Goal: Information Seeking & Learning: Learn about a topic

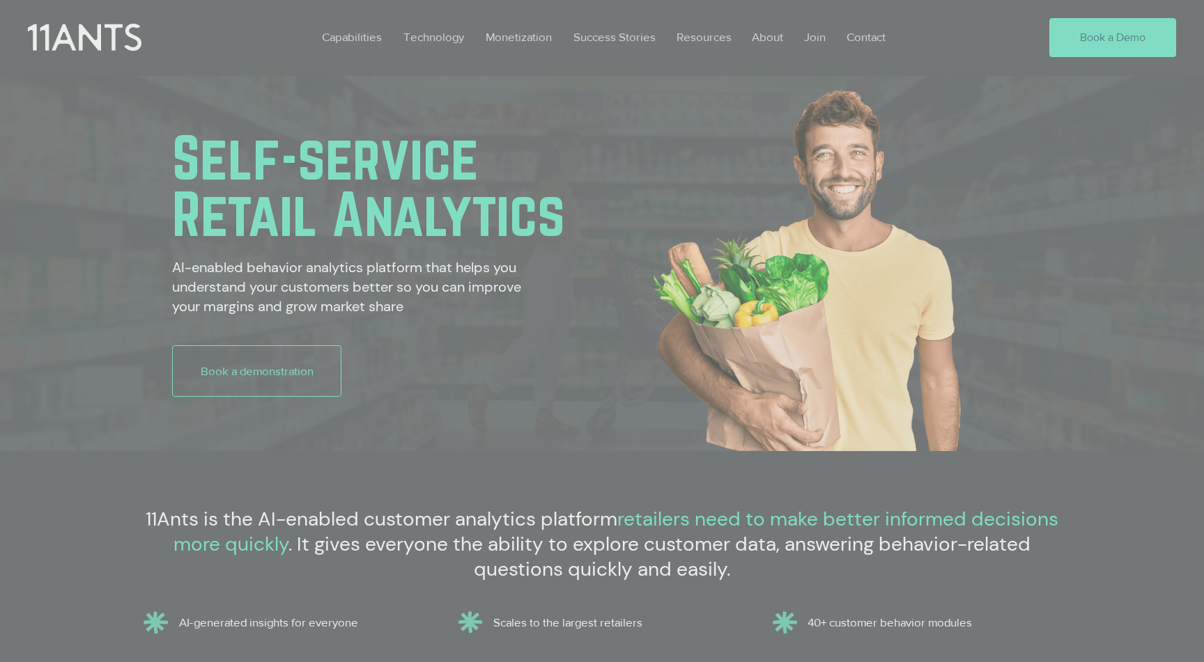
click at [717, 38] on div "2025 Loyalty Sentiment Report" at bounding box center [602, 331] width 1204 height 662
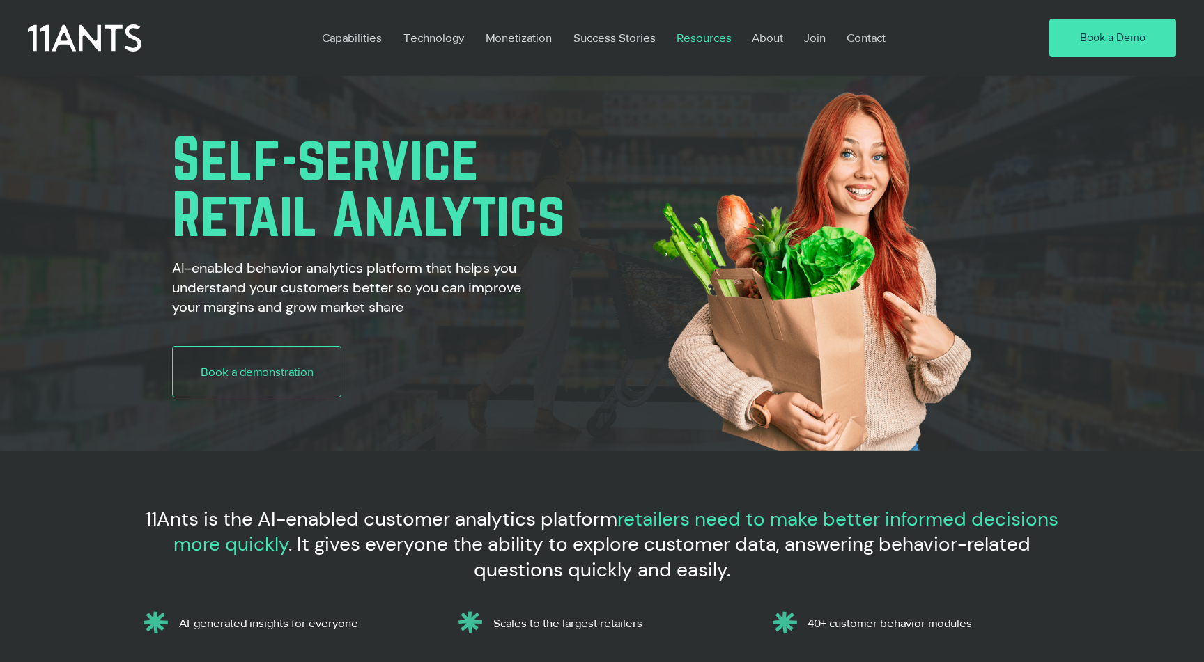
click at [717, 39] on p "Resources" at bounding box center [703, 38] width 69 height 32
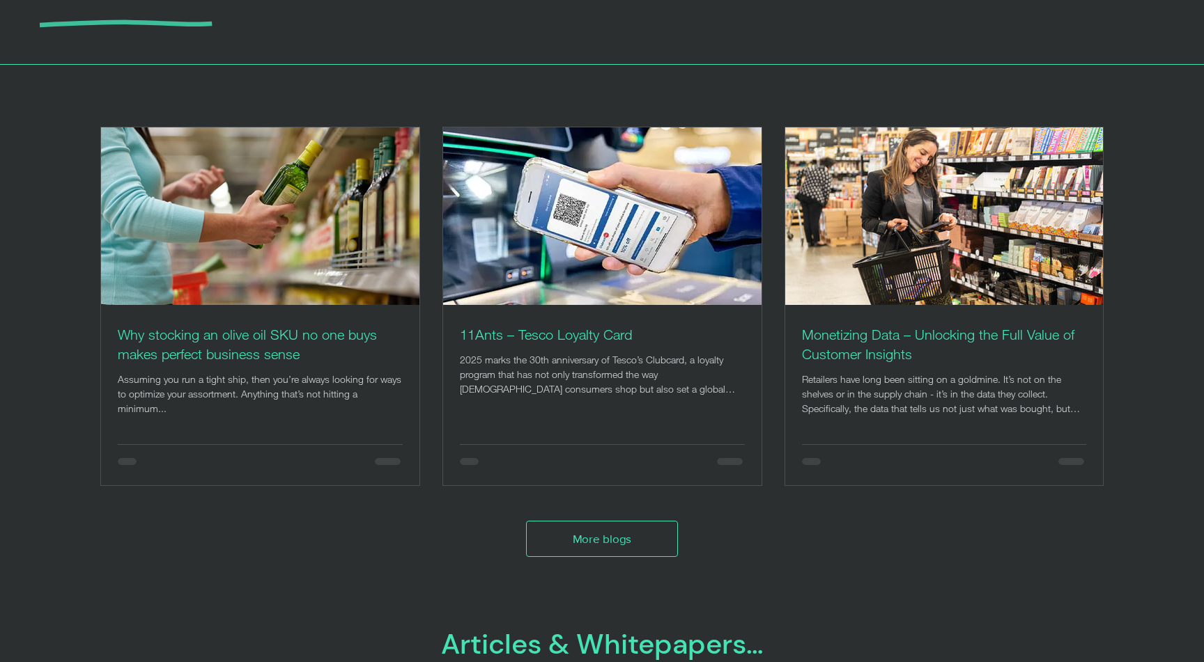
scroll to position [173, 0]
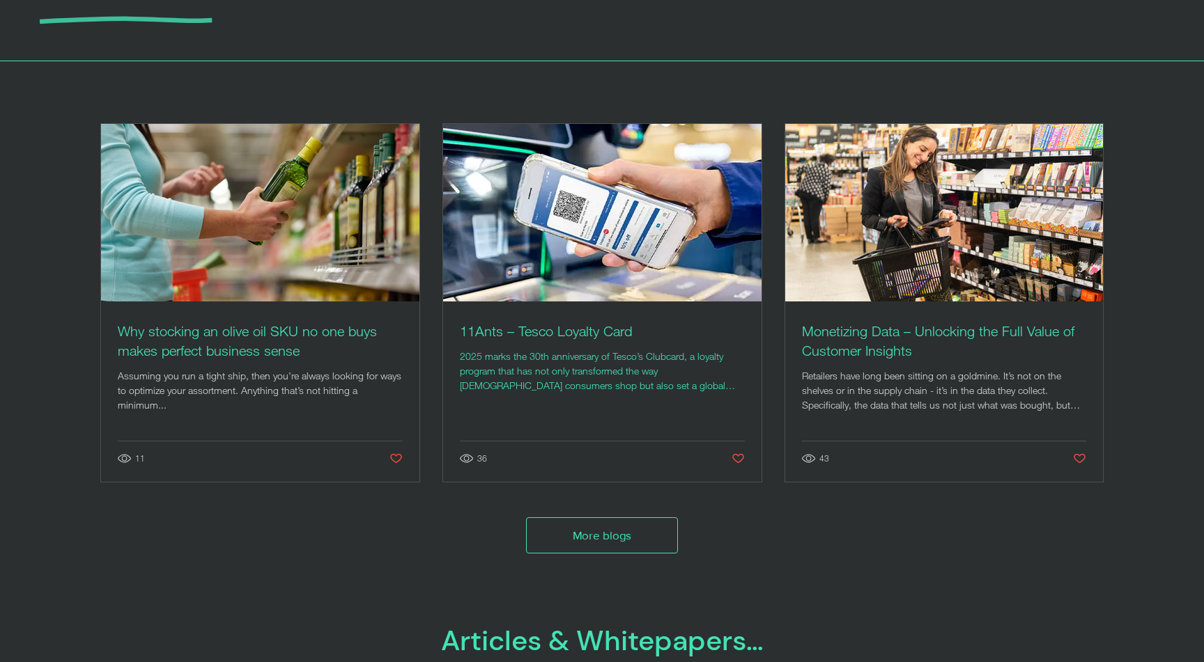
click at [620, 334] on h2 "11Ants – Tesco Loyalty Card" at bounding box center [602, 332] width 285 height 20
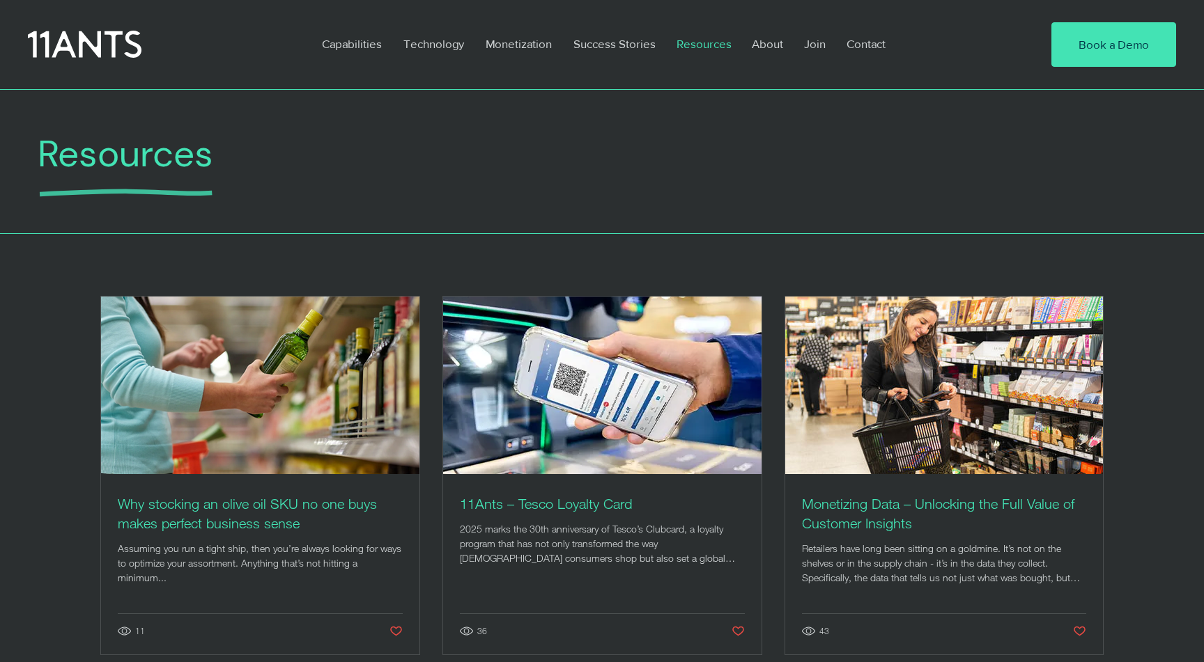
click at [337, 329] on img "Post list. Select a post to read." at bounding box center [260, 386] width 320 height 180
click at [818, 378] on img "Post list. Select a post to read." at bounding box center [943, 386] width 319 height 180
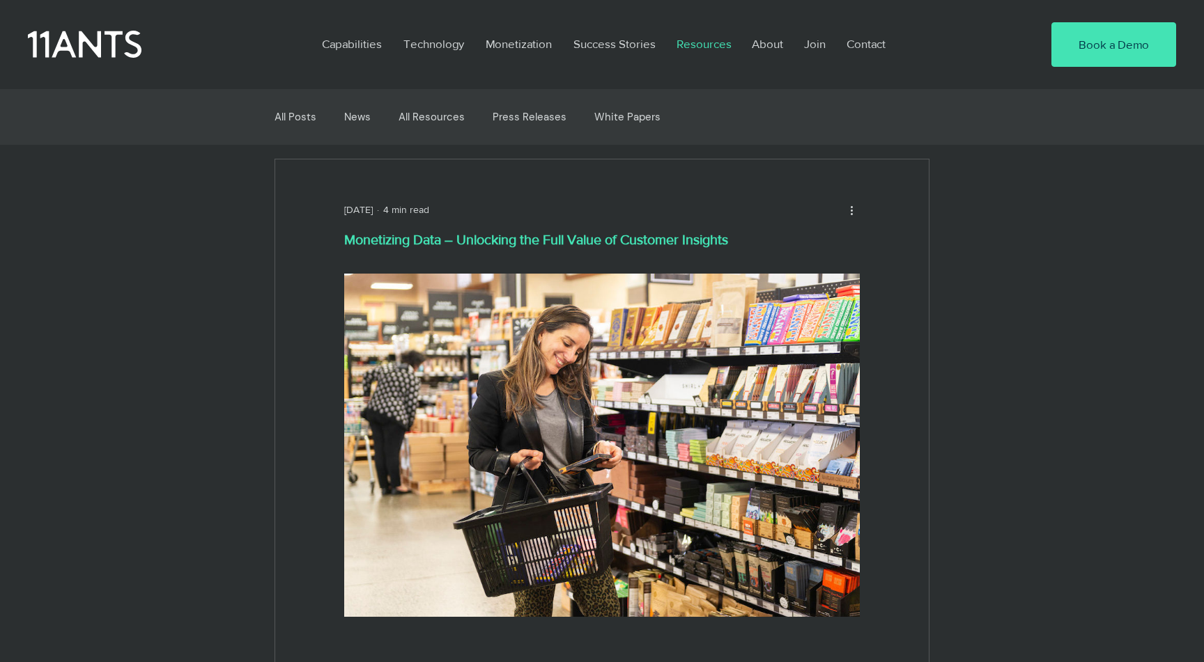
click at [717, 42] on p "Resources" at bounding box center [703, 44] width 69 height 32
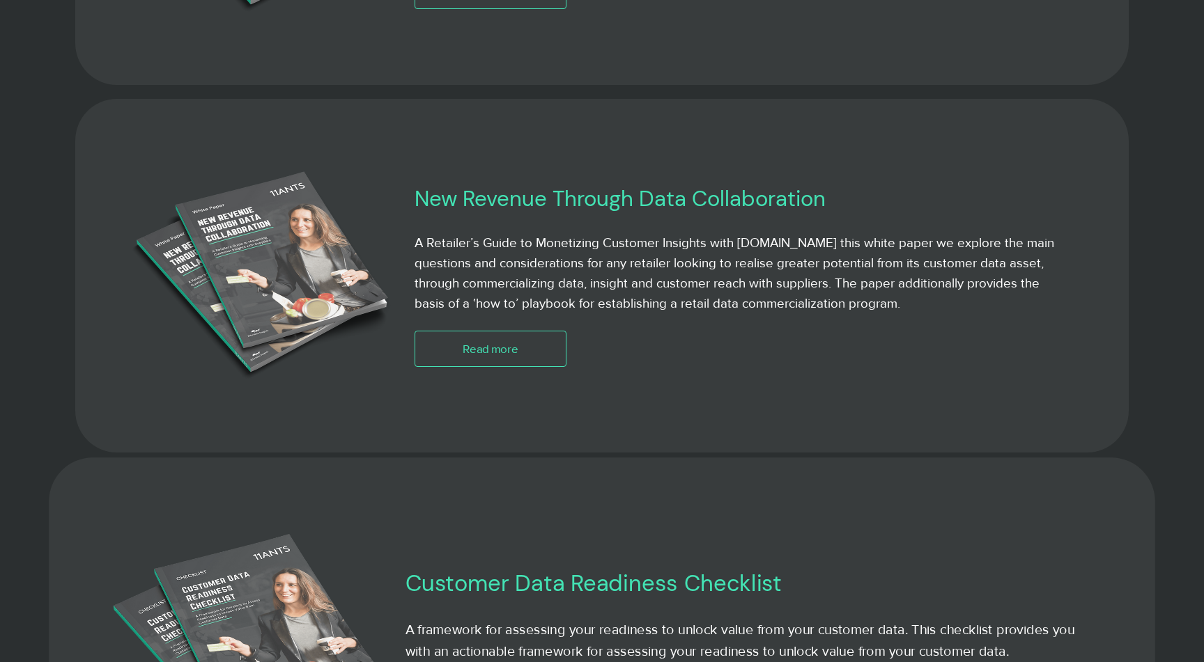
scroll to position [1702, 0]
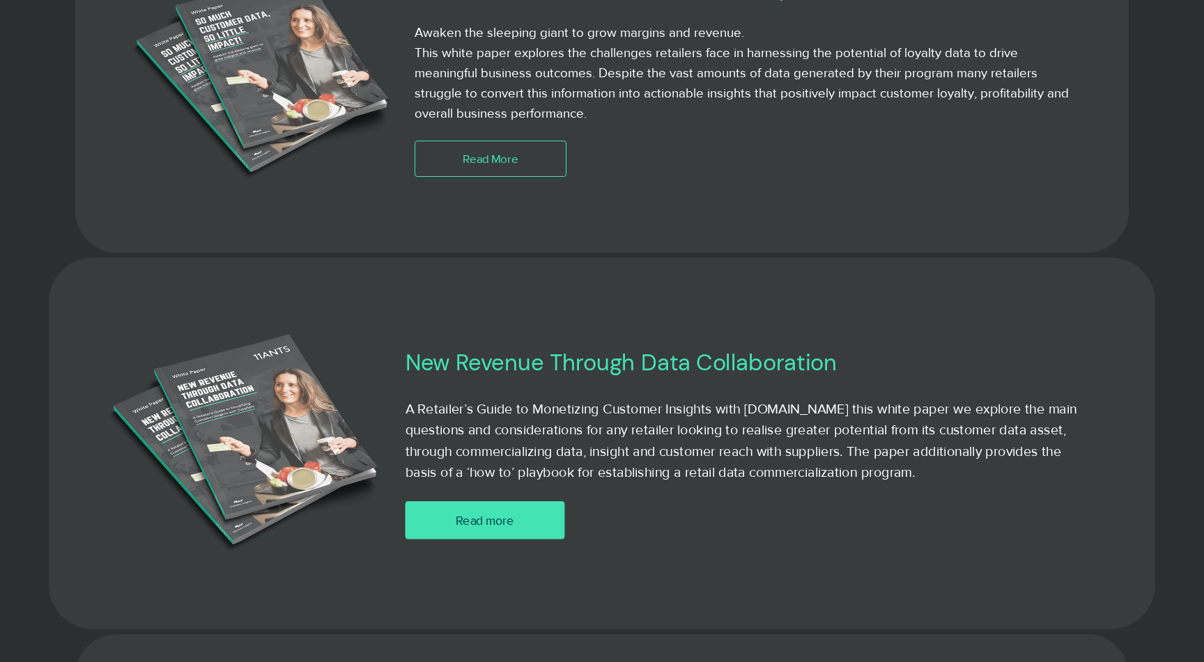
click at [487, 513] on span "Read more" at bounding box center [485, 520] width 59 height 17
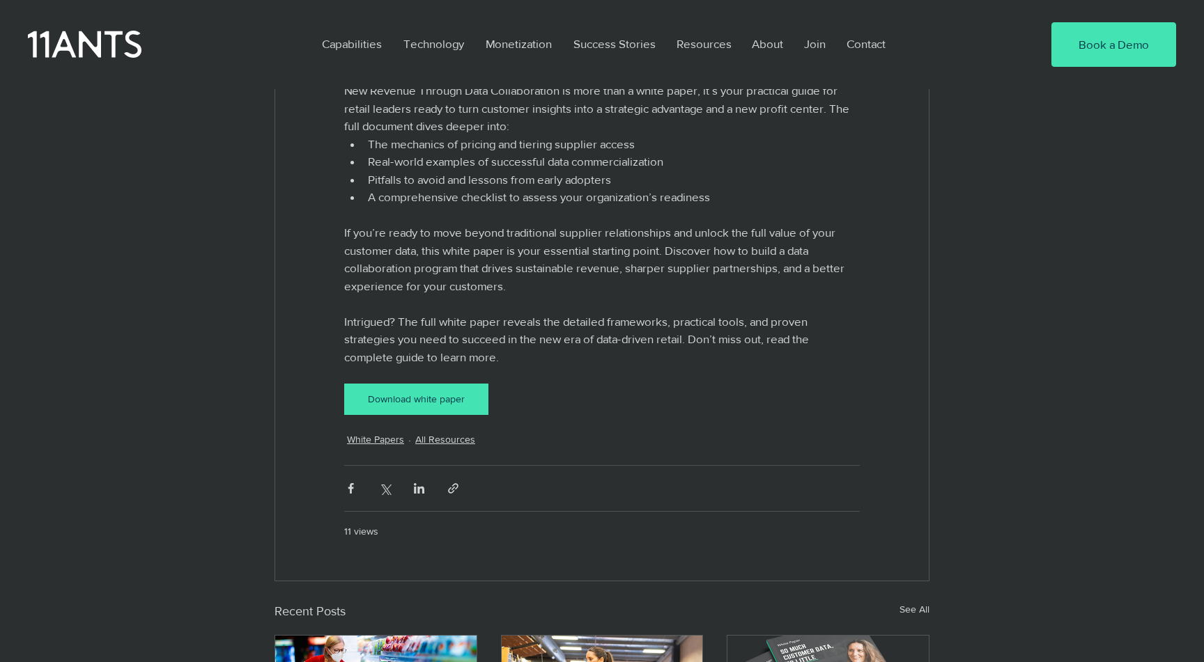
scroll to position [2219, 0]
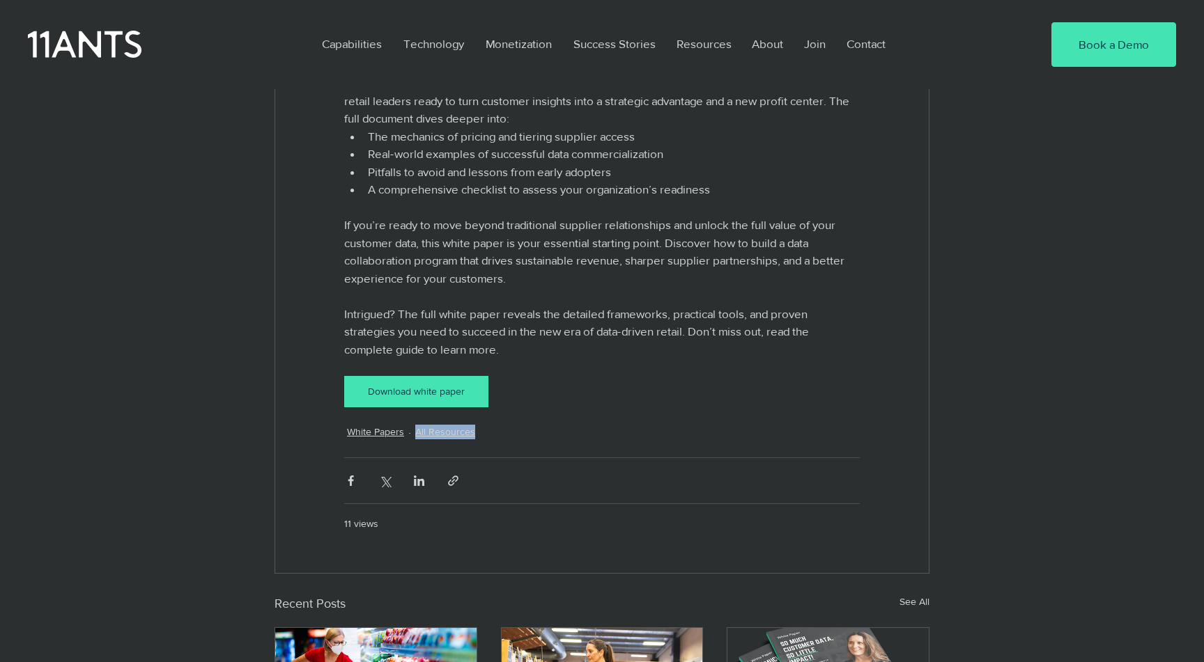
click at [444, 376] on link "Download white paper" at bounding box center [416, 391] width 144 height 31
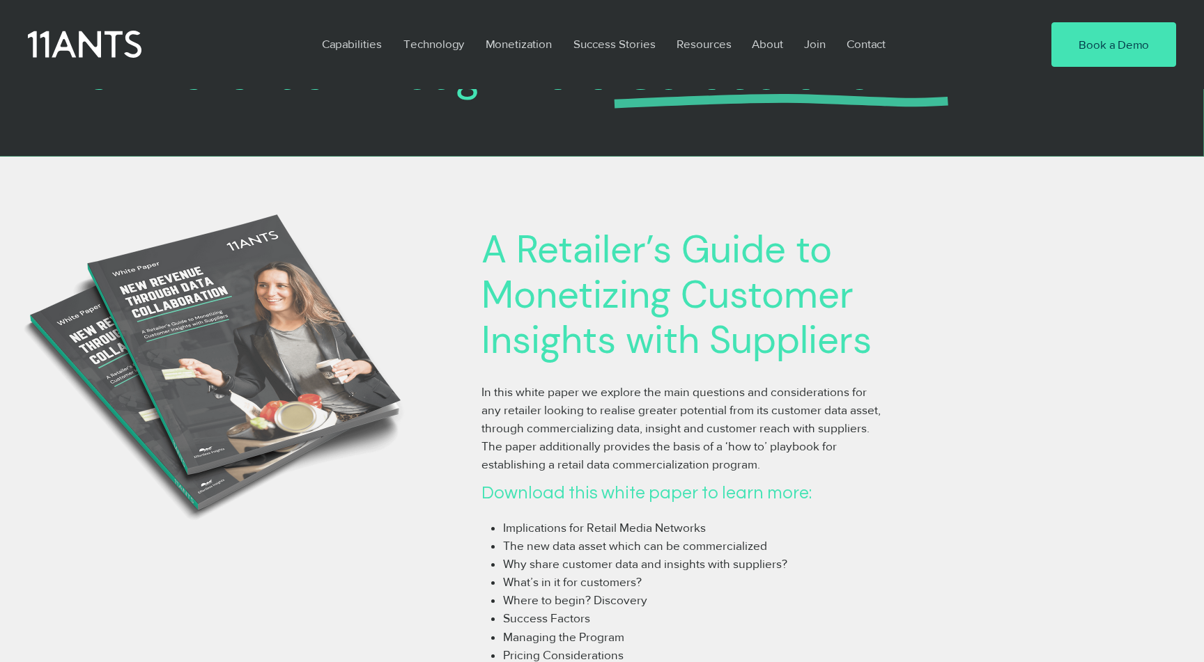
scroll to position [132, 0]
